Goal: Task Accomplishment & Management: Manage account settings

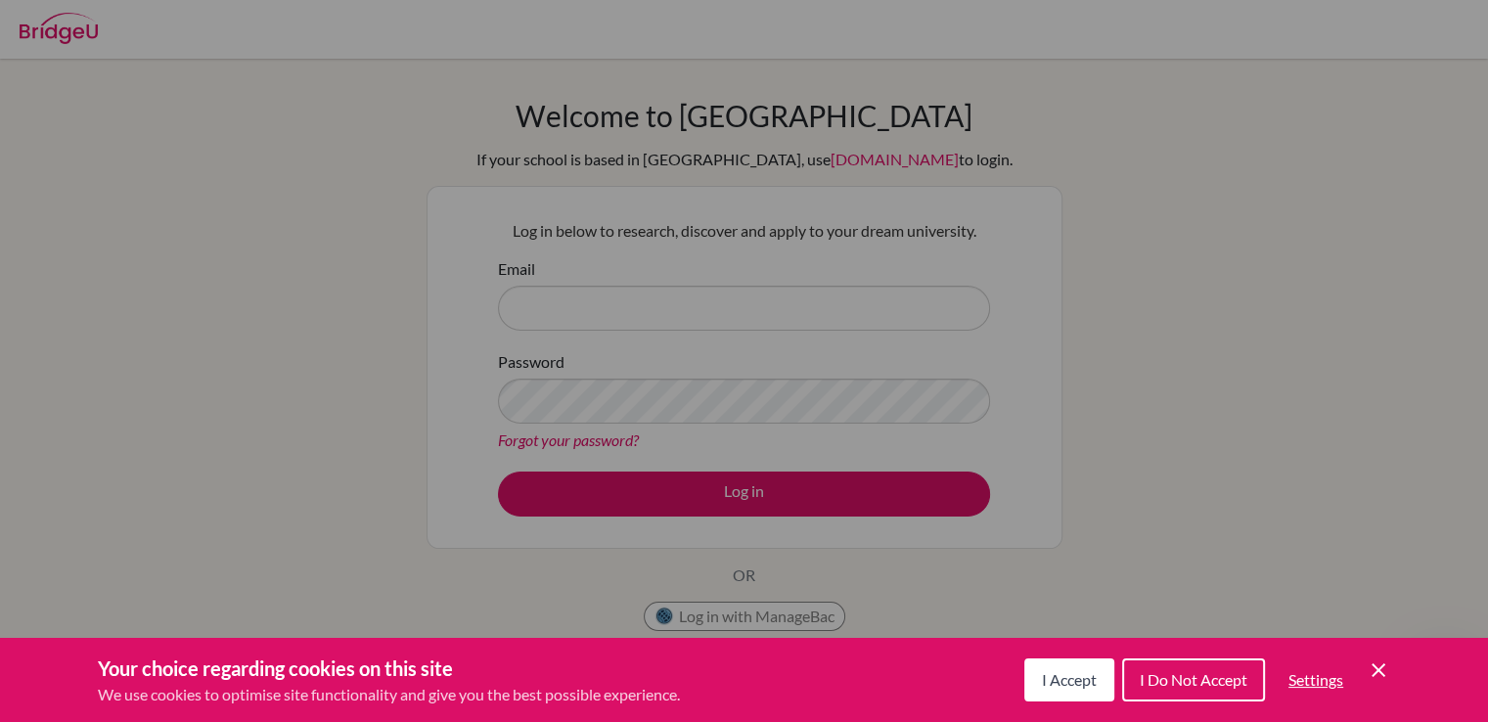
click at [535, 294] on div "Cookie Preferences" at bounding box center [744, 361] width 1488 height 722
click at [513, 308] on div "Cookie Preferences" at bounding box center [744, 361] width 1488 height 722
click at [514, 307] on div "Cookie Preferences" at bounding box center [744, 361] width 1488 height 722
click at [553, 299] on div "Cookie Preferences" at bounding box center [744, 361] width 1488 height 722
click at [733, 493] on div "Cookie Preferences" at bounding box center [744, 361] width 1488 height 722
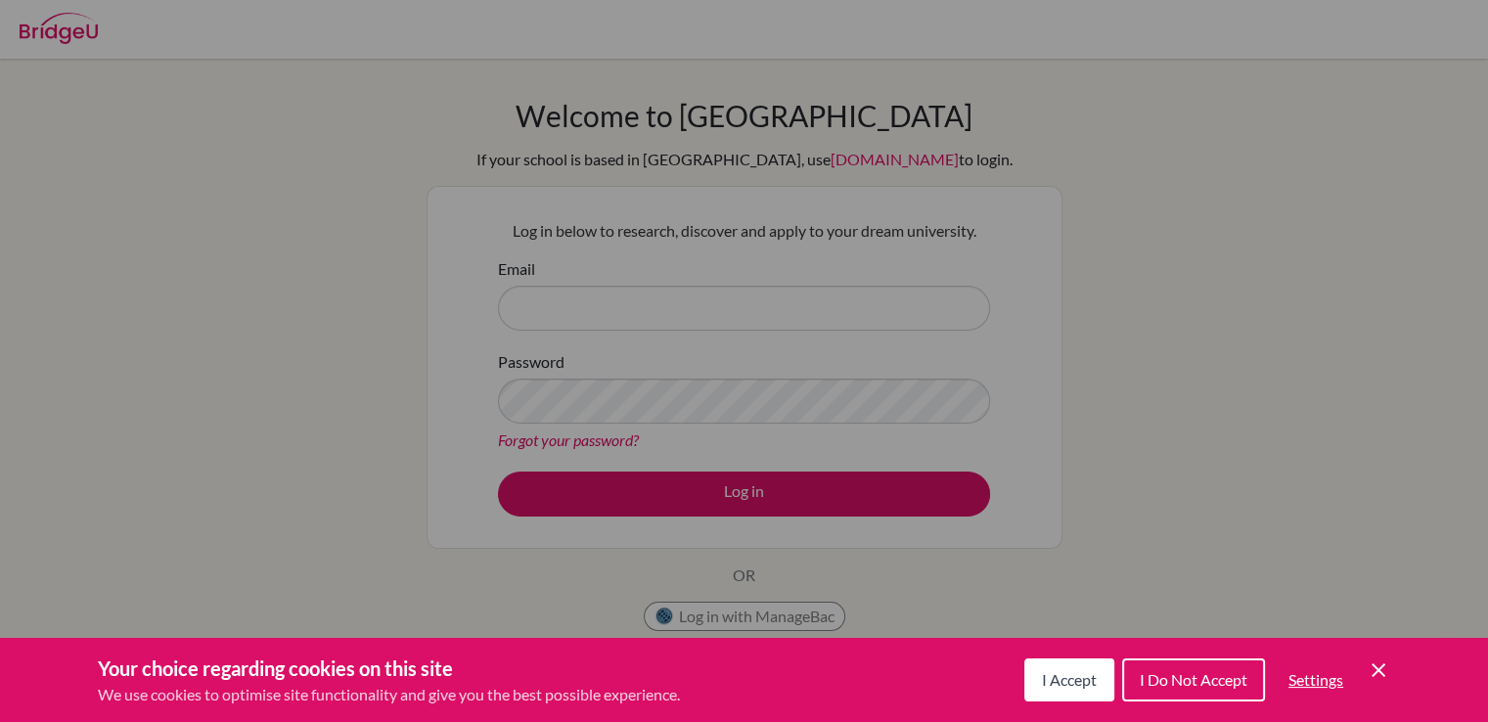
click at [519, 314] on div "Cookie Preferences" at bounding box center [744, 361] width 1488 height 722
click at [1060, 677] on span "I Accept" at bounding box center [1069, 679] width 55 height 19
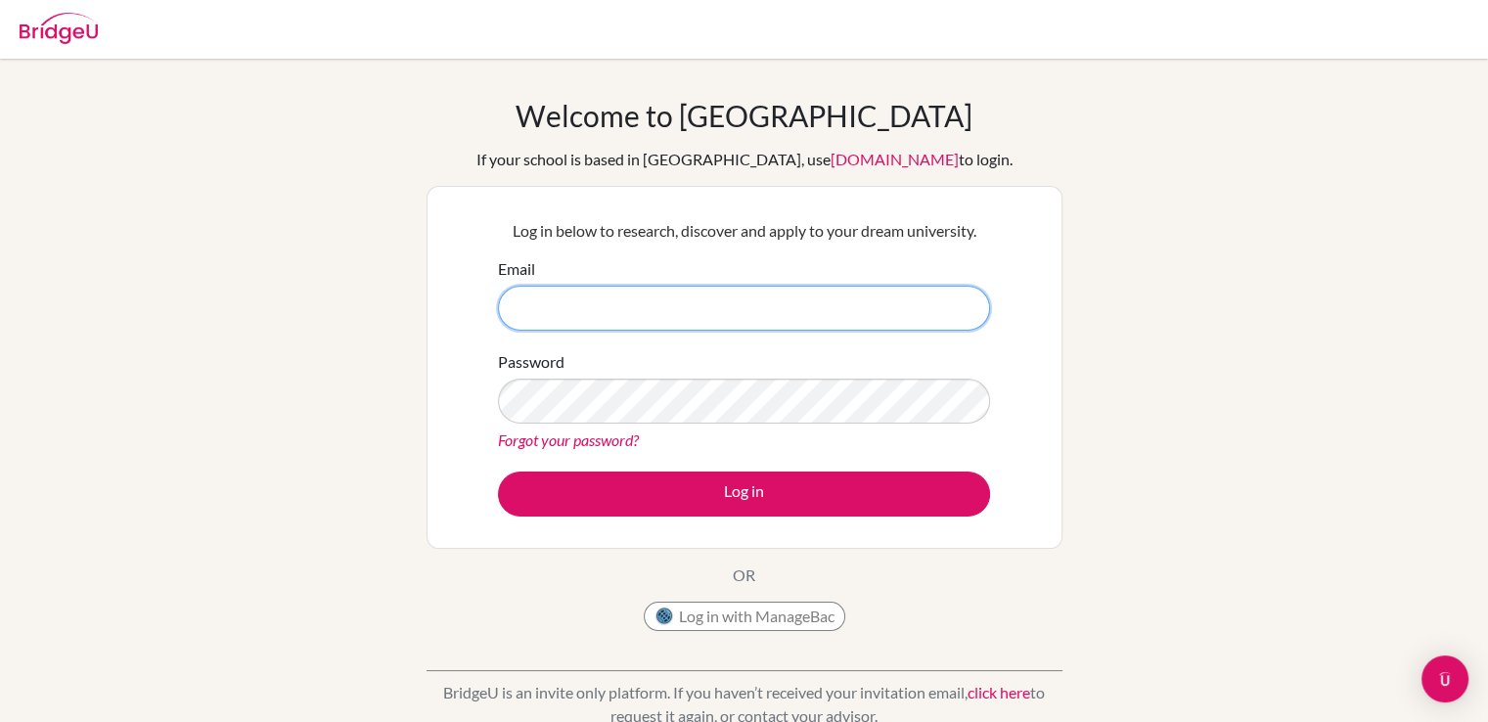
click at [537, 298] on input "Email" at bounding box center [744, 308] width 492 height 45
paste input "[EMAIL_ADDRESS][DOMAIN_NAME]"
type input "[EMAIL_ADDRESS][DOMAIN_NAME]"
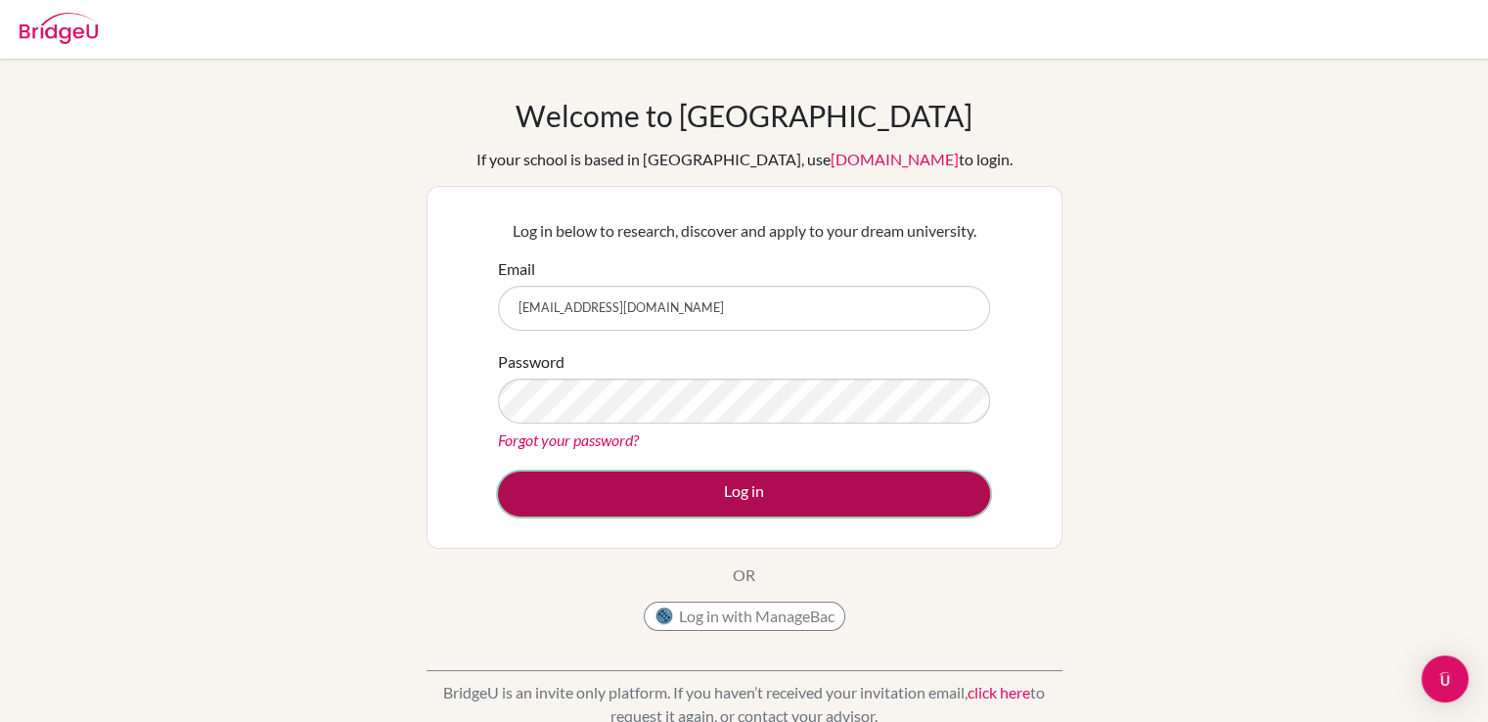
click at [751, 502] on button "Log in" at bounding box center [744, 493] width 492 height 45
